Goal: Information Seeking & Learning: Understand process/instructions

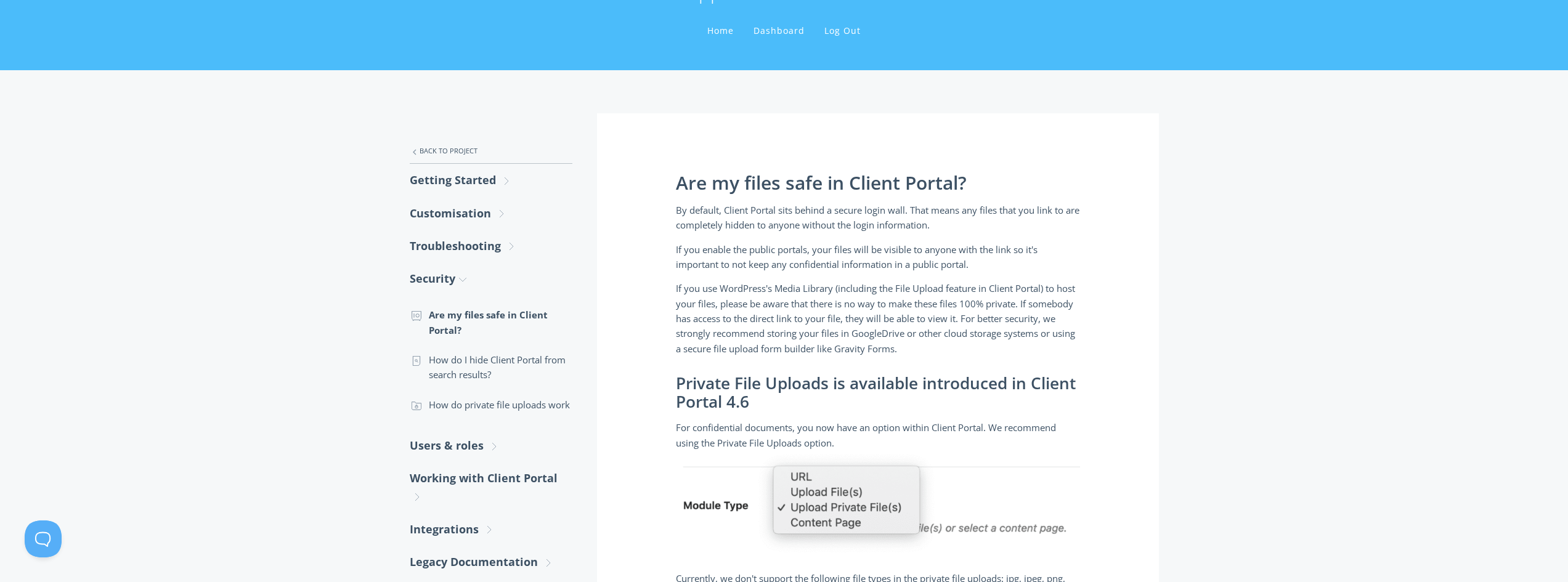
scroll to position [185, 0]
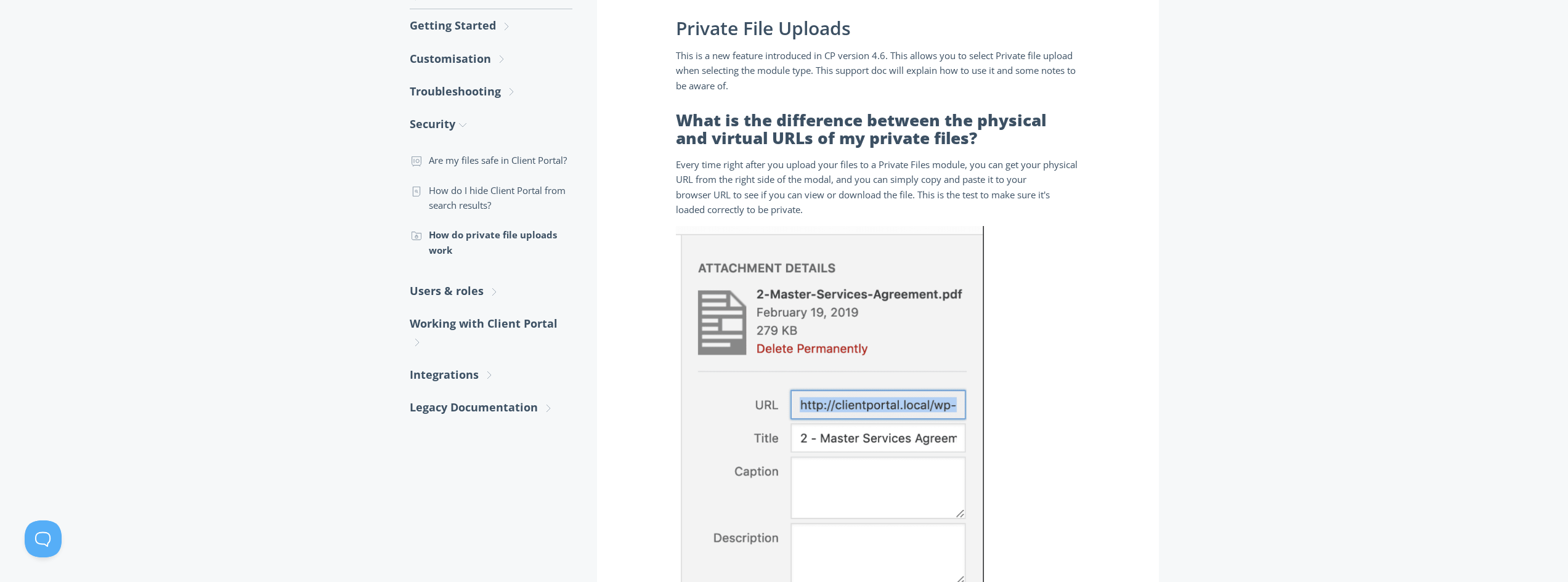
scroll to position [246, 0]
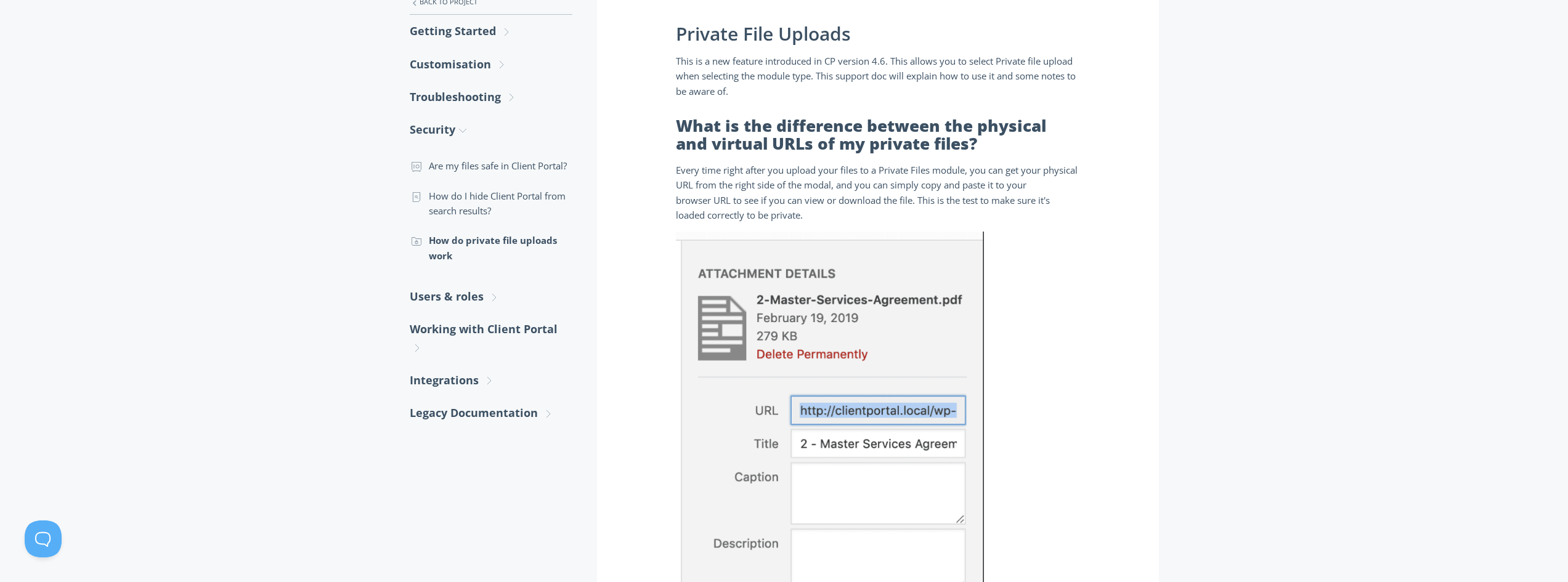
drag, startPoint x: 669, startPoint y: 167, endPoint x: 887, endPoint y: 220, distance: 224.4
click at [887, 220] on div "Private File Uploads This is a new feature introduced in CP version 4.6. This a…" at bounding box center [878, 553] width 562 height 1178
copy span "Every time right after you upload your files to a Private Files module, you can…"
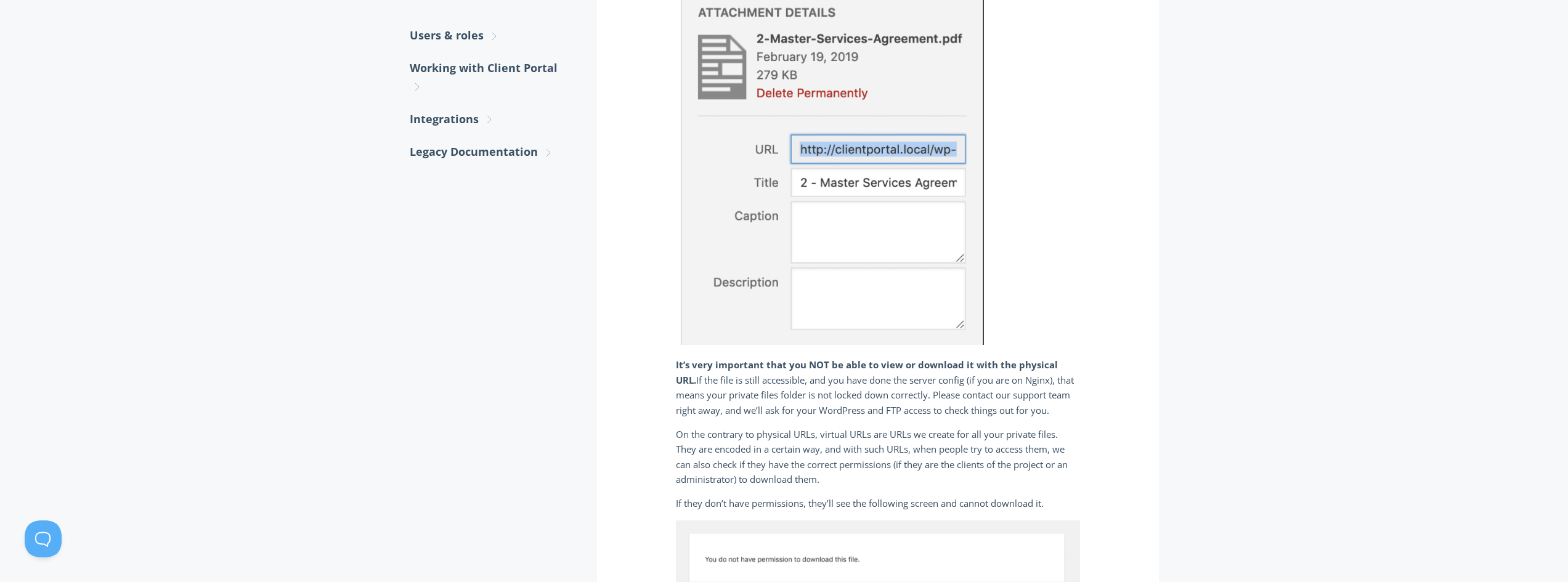
scroll to position [554, 0]
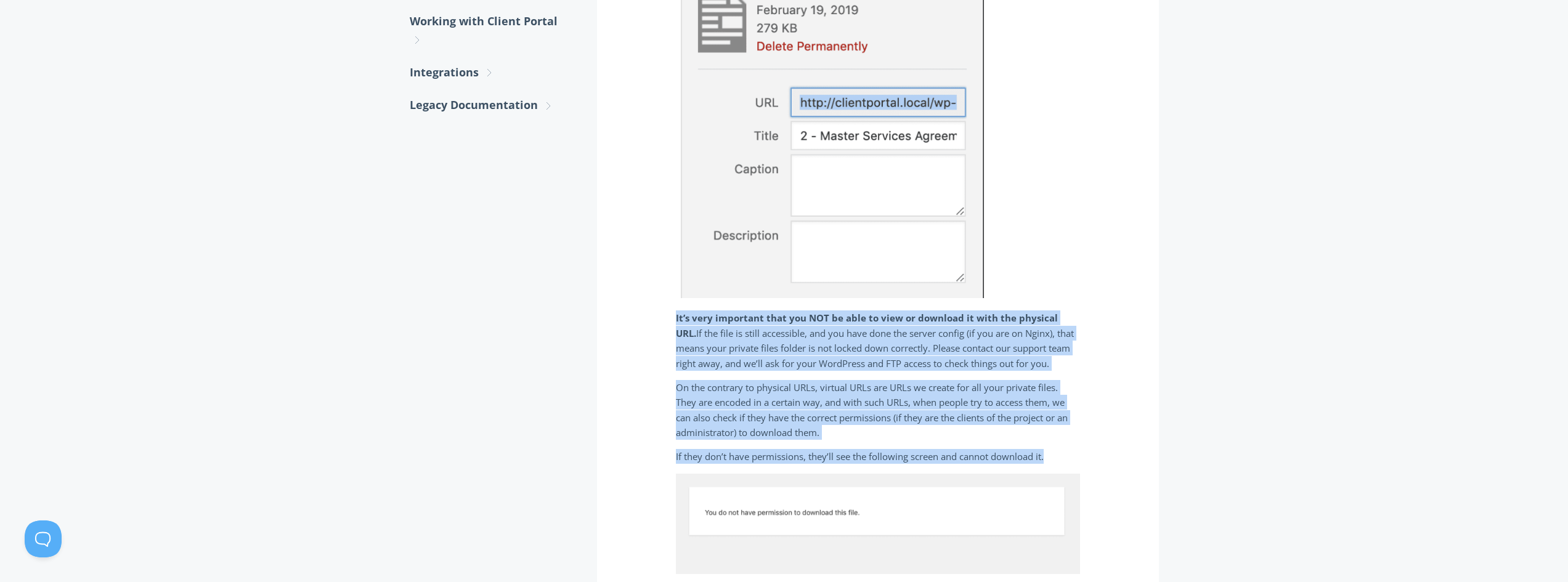
drag, startPoint x: 672, startPoint y: 318, endPoint x: 1071, endPoint y: 448, distance: 419.6
click at [1071, 448] on div "Private File Uploads This is a new feature introduced in CP version 4.6. This a…" at bounding box center [878, 245] width 562 height 1178
copy div "It’s very important that you NOT be able to view or download it with the physic…"
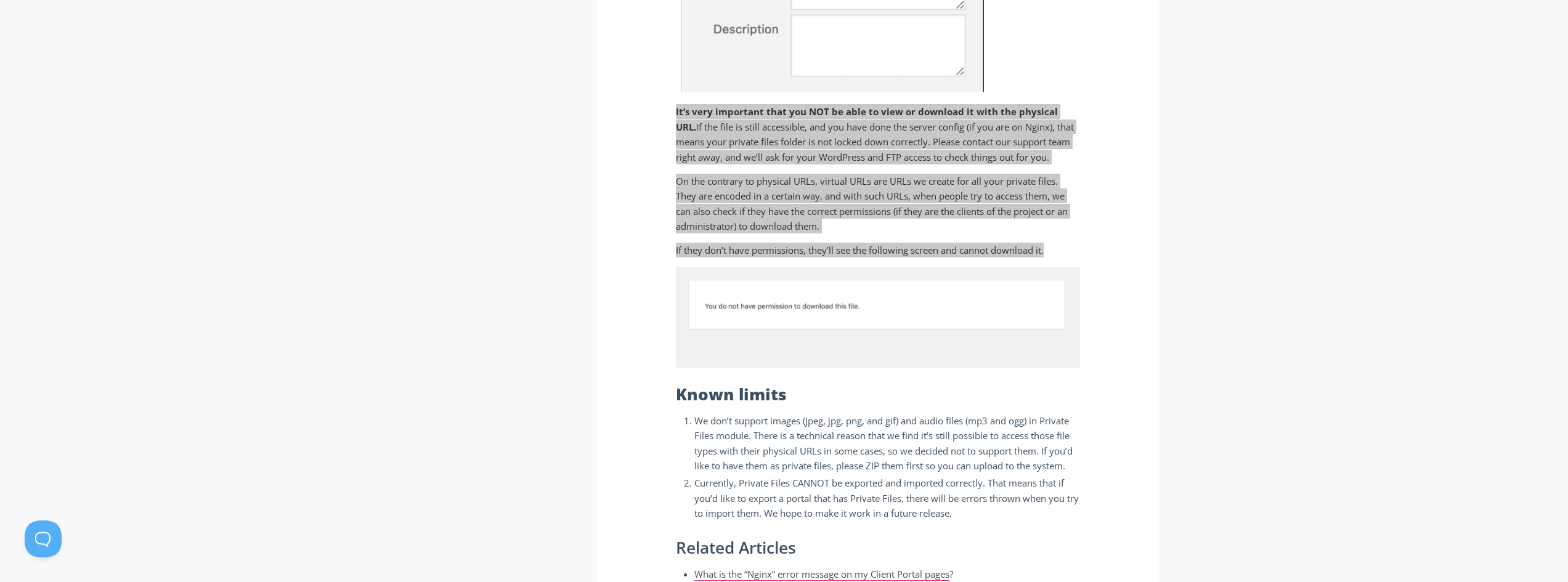
scroll to position [862, 0]
